Goal: Task Accomplishment & Management: Manage account settings

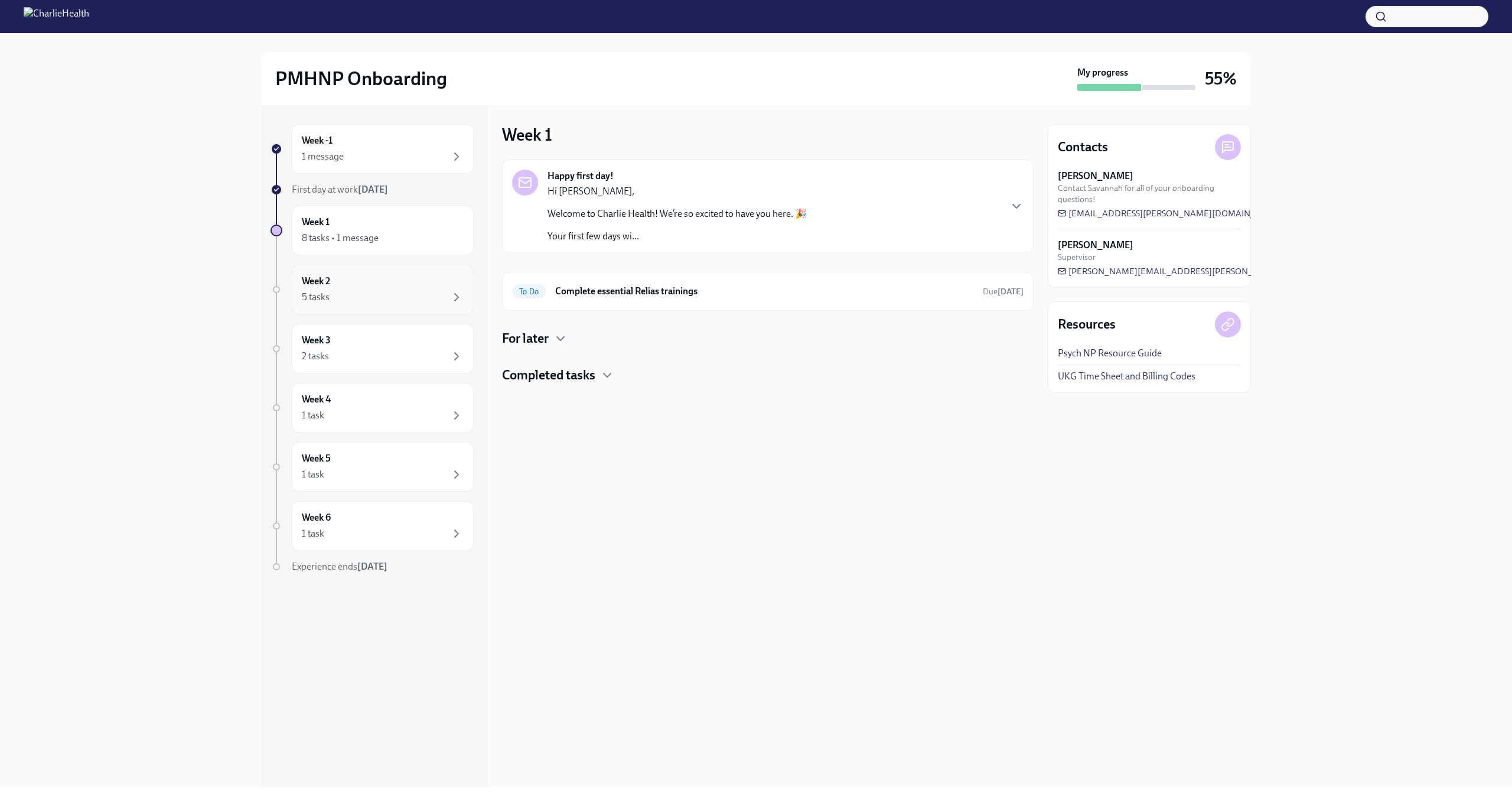
click at [385, 301] on div "5 tasks" at bounding box center [383, 298] width 162 height 14
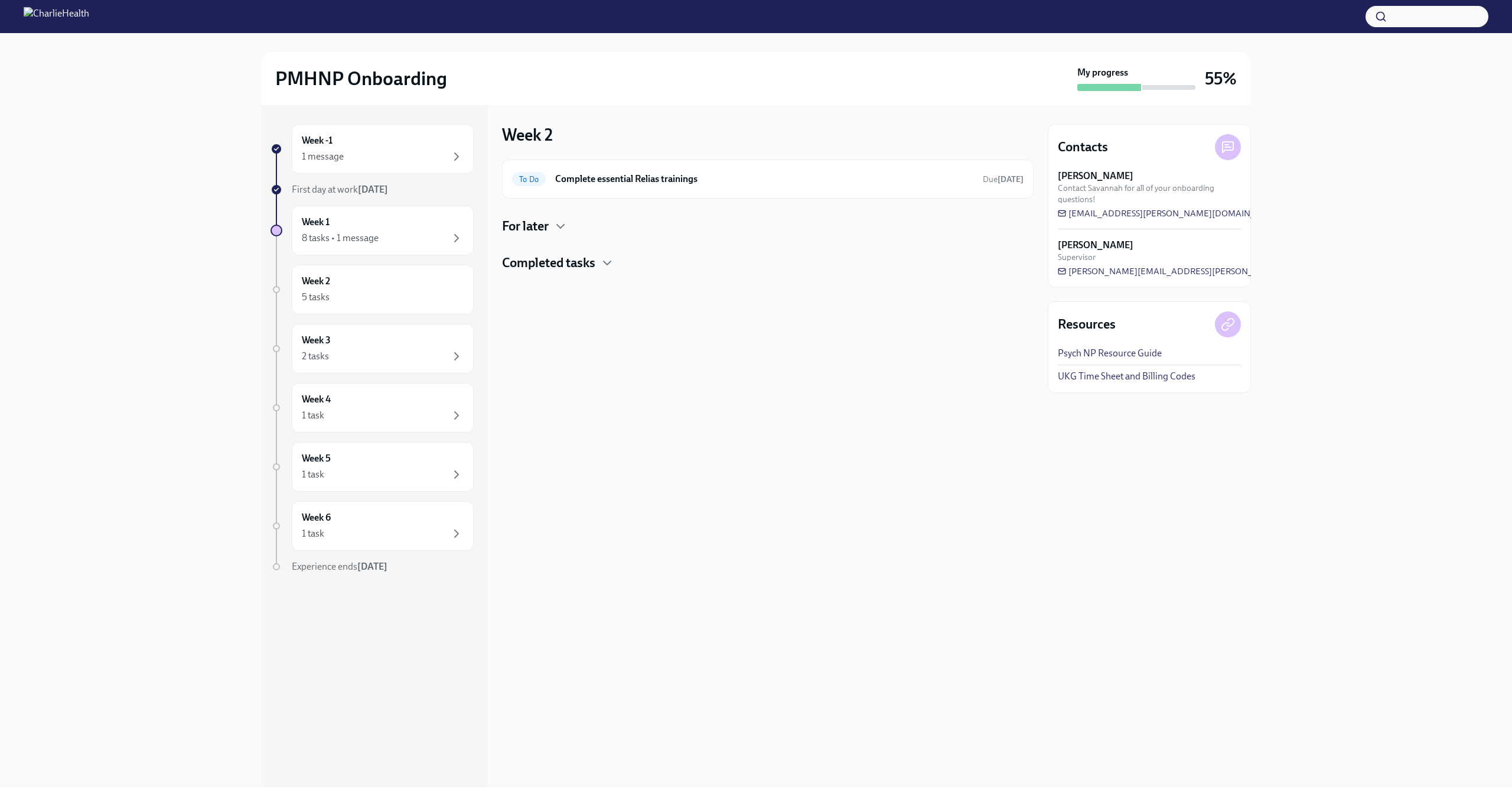
click at [547, 228] on h4 "For later" at bounding box center [526, 226] width 47 height 18
click at [598, 311] on div "Completed tasks" at bounding box center [768, 311] width 532 height 18
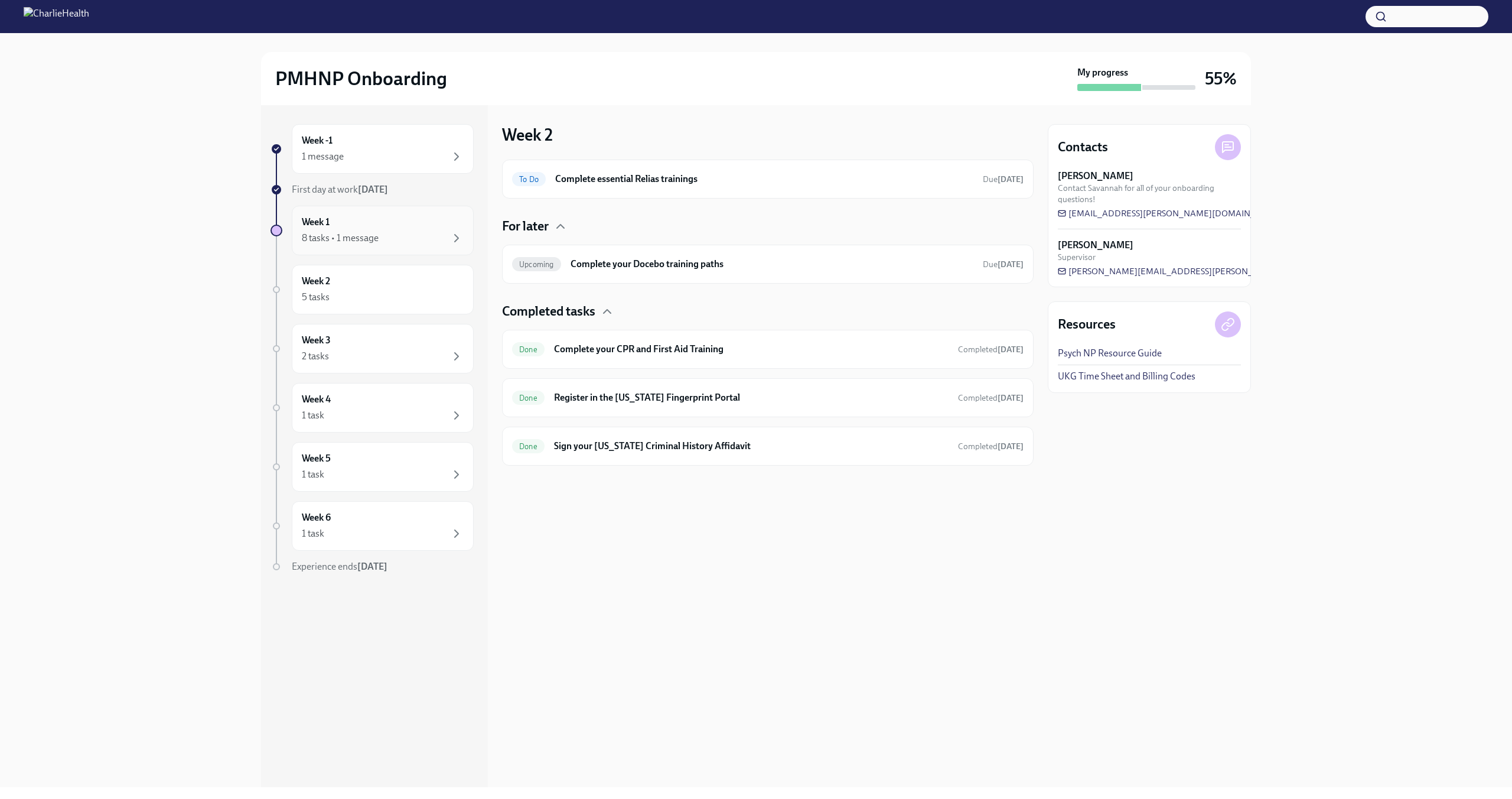
click at [379, 247] on div "Week 1 8 tasks • 1 message" at bounding box center [383, 230] width 182 height 50
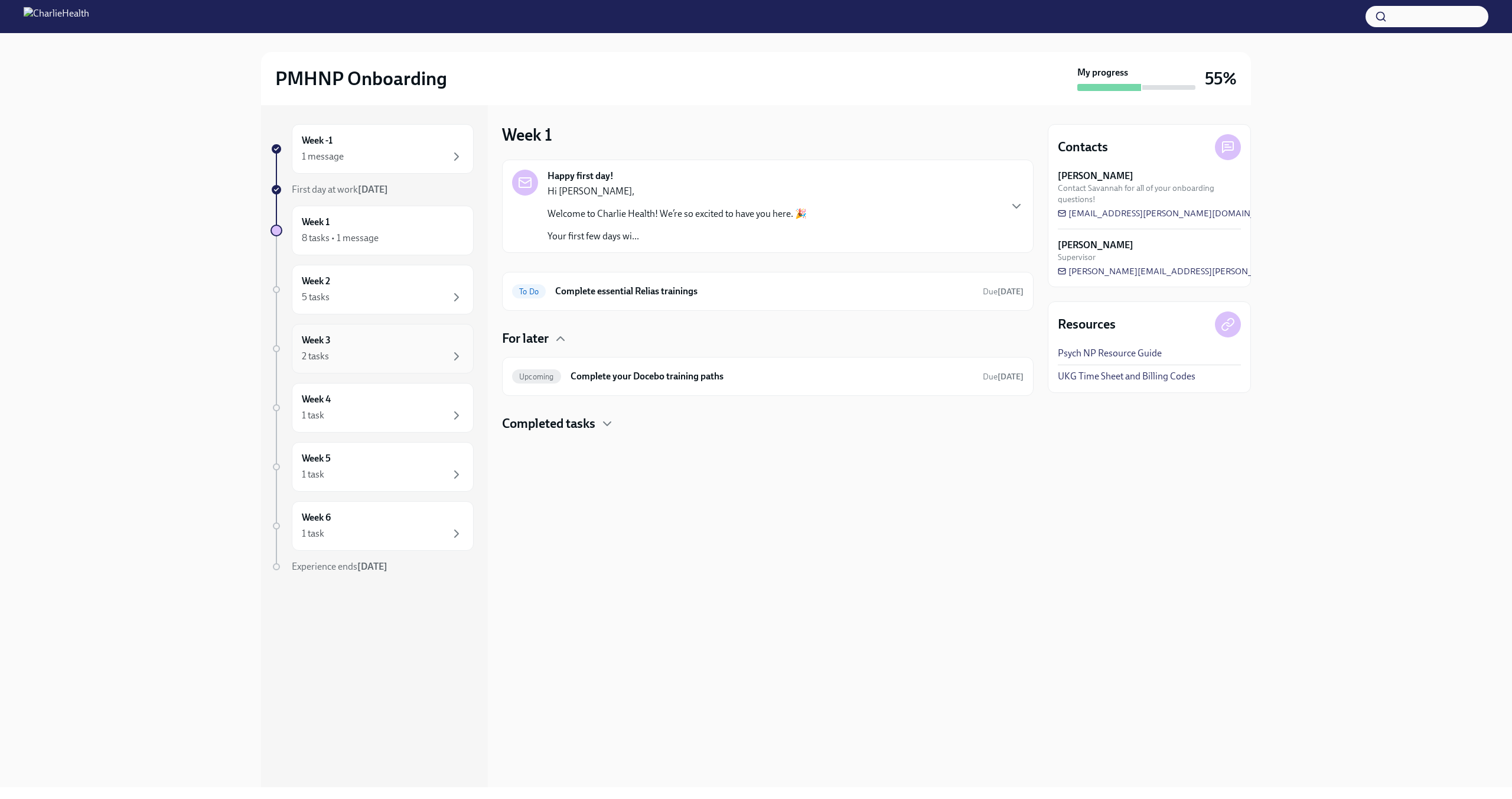
click at [361, 335] on div "Week 3 2 tasks" at bounding box center [383, 348] width 162 height 30
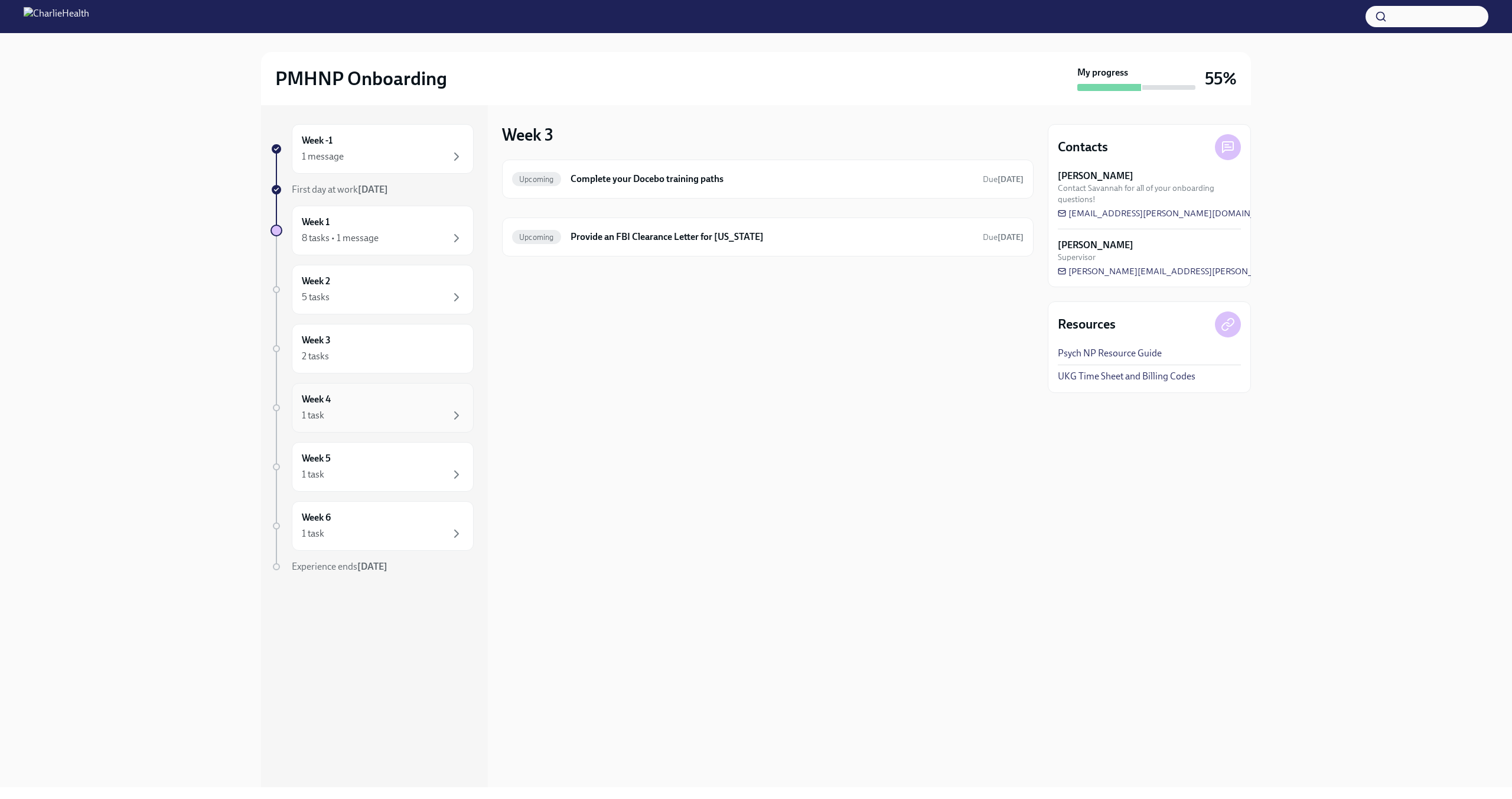
click at [361, 404] on div "Week 4 1 task" at bounding box center [383, 408] width 162 height 30
click at [368, 464] on div "Week 5 1 task" at bounding box center [383, 466] width 162 height 30
click at [374, 512] on div "Week 6 1 task" at bounding box center [383, 526] width 162 height 30
click at [351, 229] on div "Week 1 8 tasks • 1 message" at bounding box center [383, 230] width 162 height 30
